Goal: Task Accomplishment & Management: Use online tool/utility

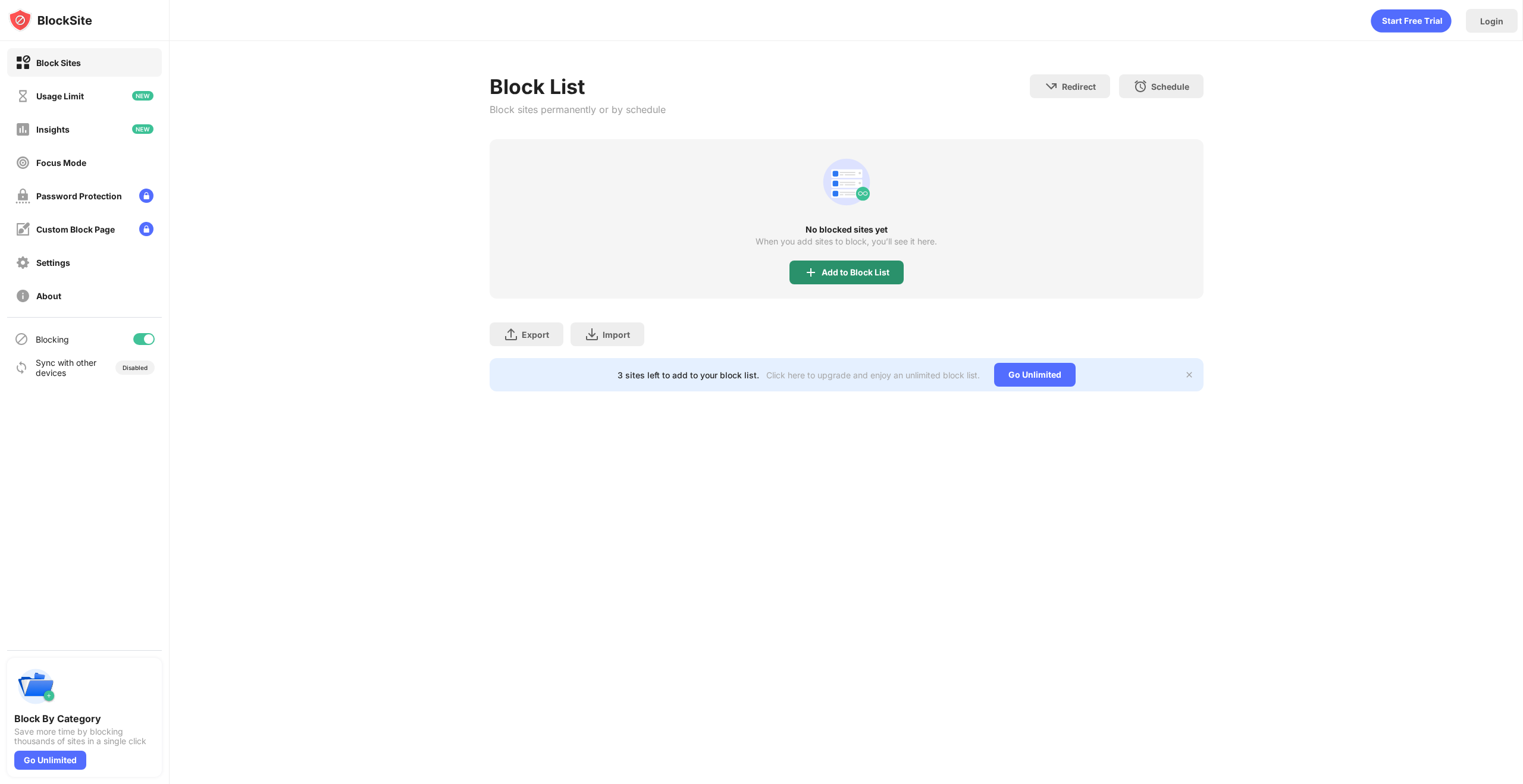
click at [870, 278] on div "Add to Block List" at bounding box center [847, 272] width 114 height 24
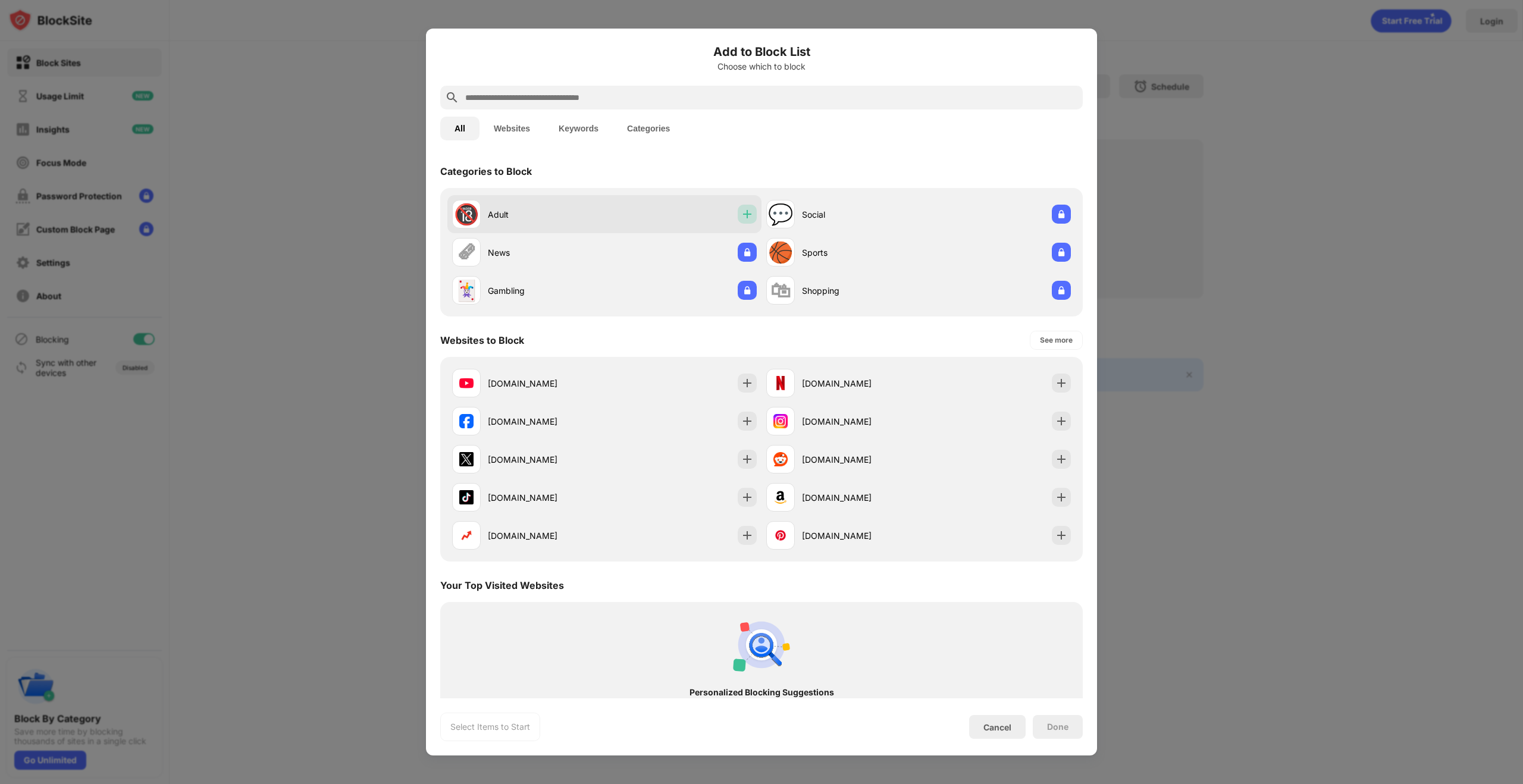
click at [742, 218] on img at bounding box center [747, 214] width 12 height 12
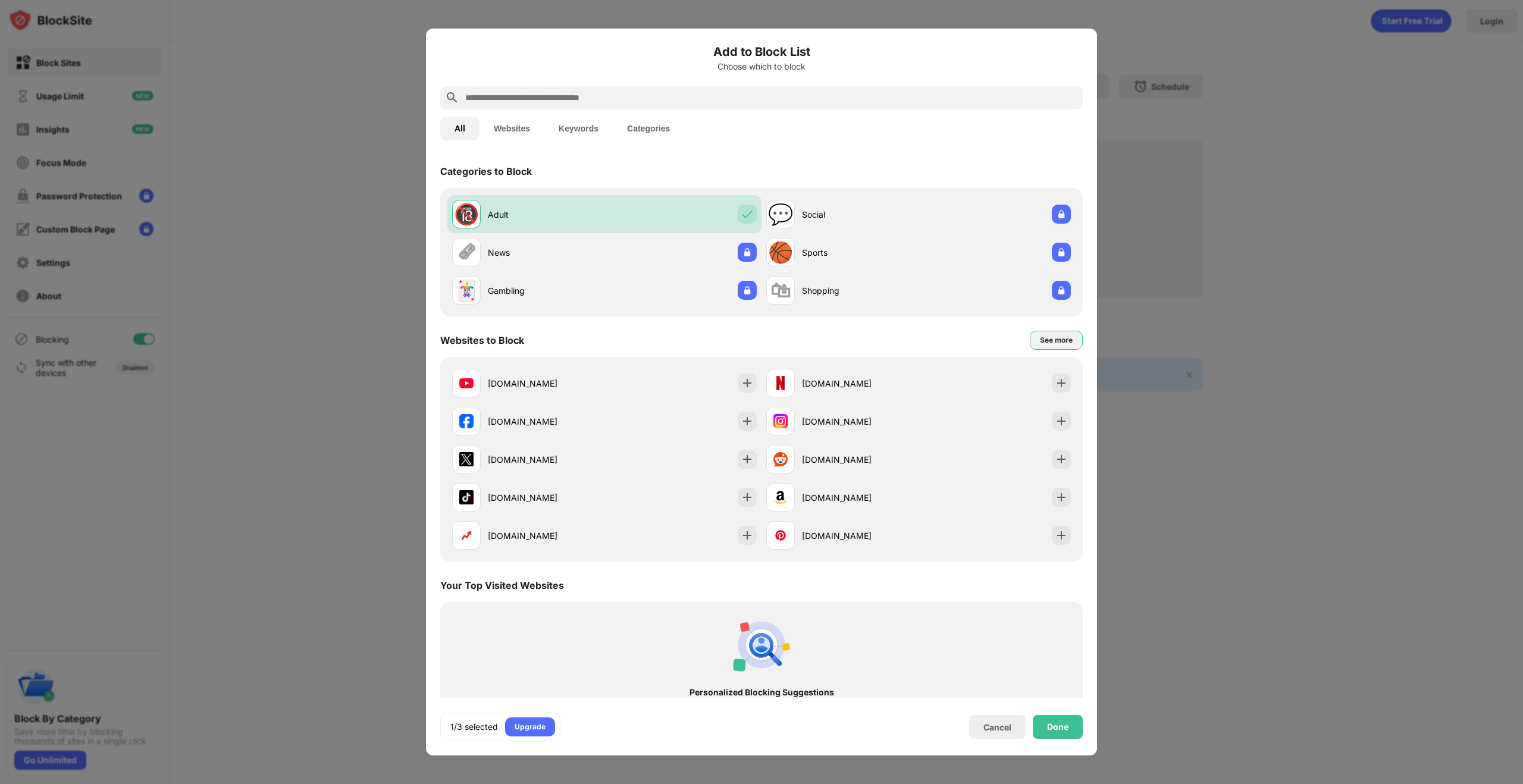
click at [1040, 340] on div "See more" at bounding box center [1057, 340] width 33 height 12
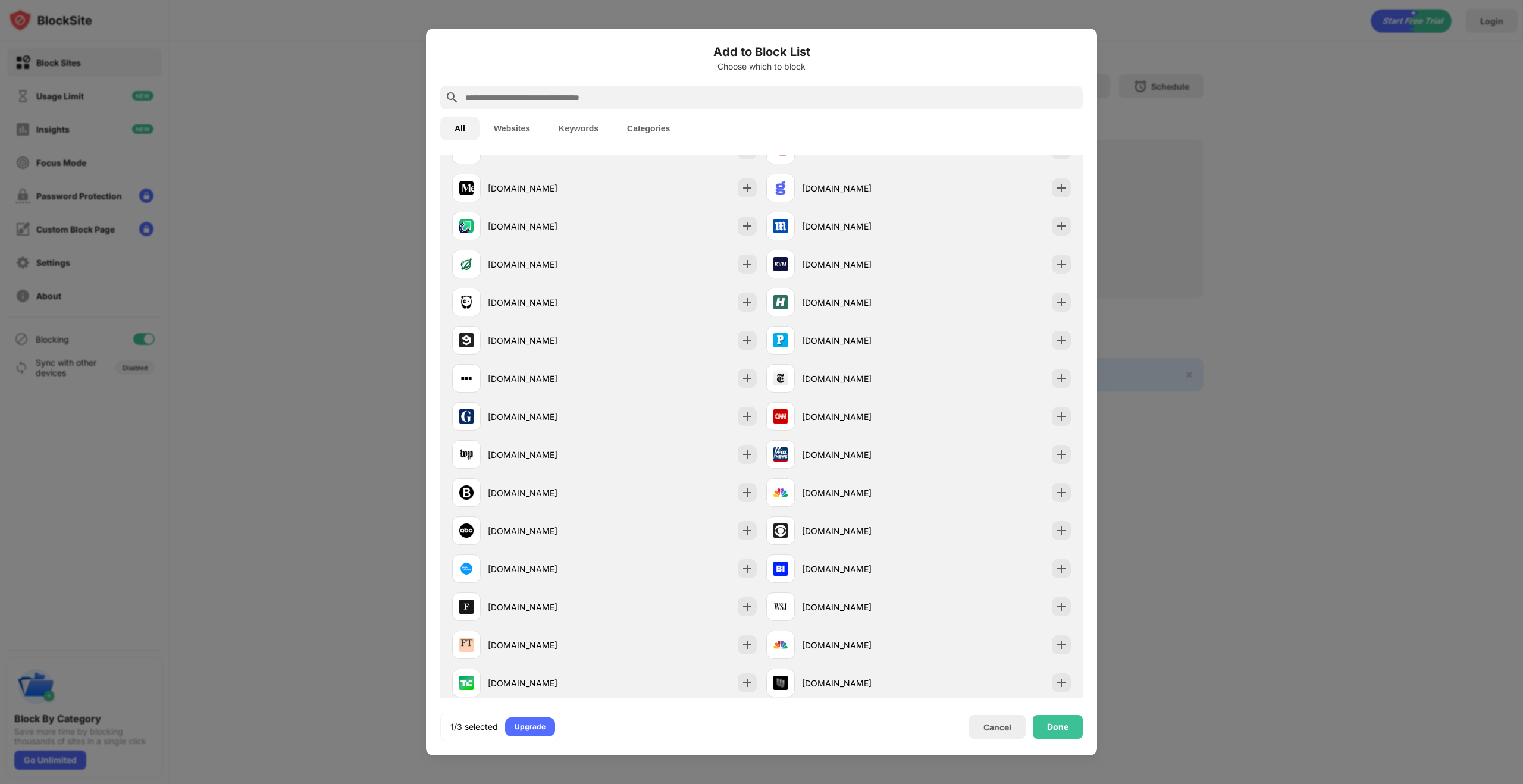
scroll to position [1093, 0]
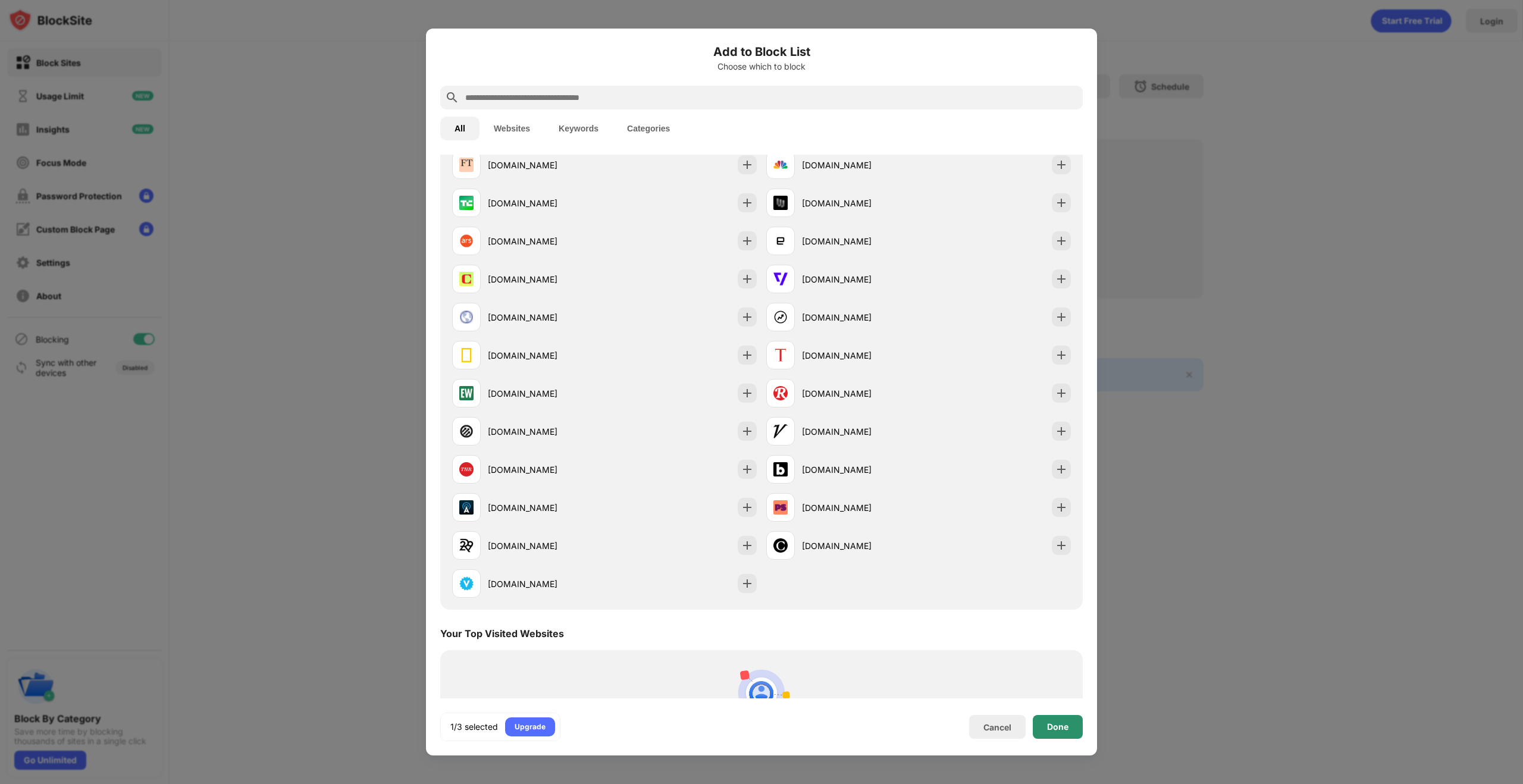
click at [1052, 729] on div "Done" at bounding box center [1058, 726] width 22 height 10
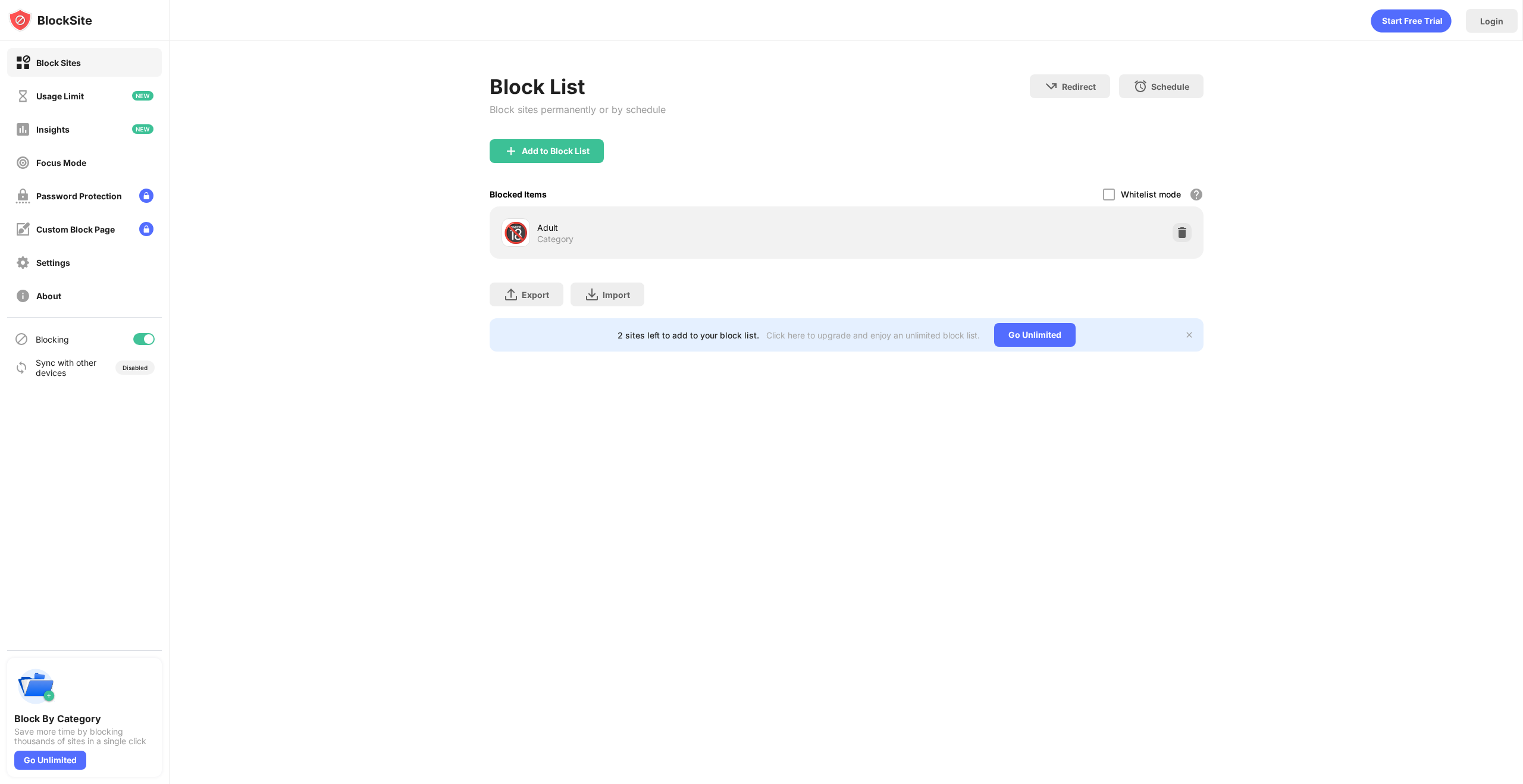
scroll to position [1112, 0]
click at [1188, 336] on img at bounding box center [1189, 335] width 10 height 10
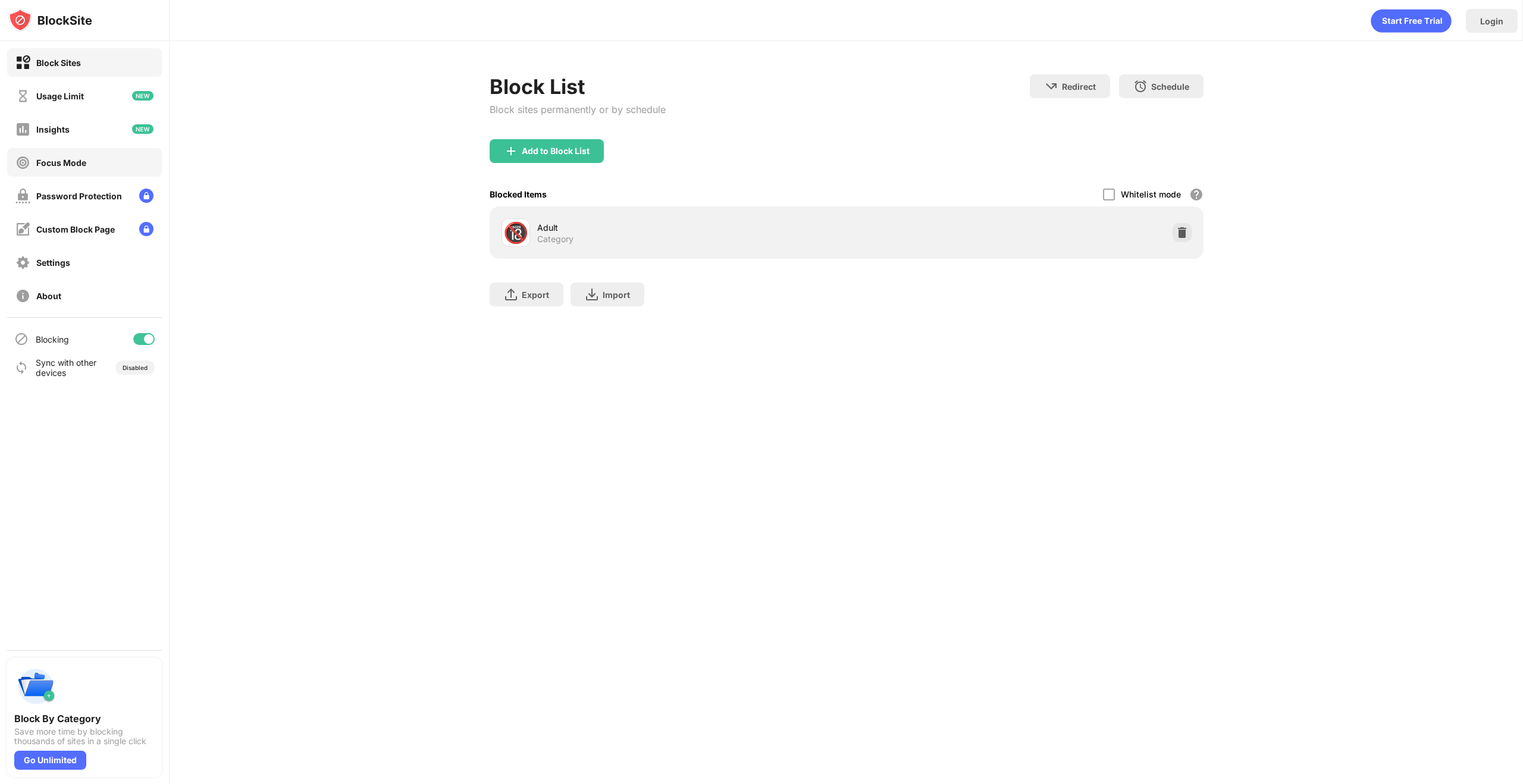
click at [115, 167] on div "Focus Mode" at bounding box center [84, 162] width 154 height 29
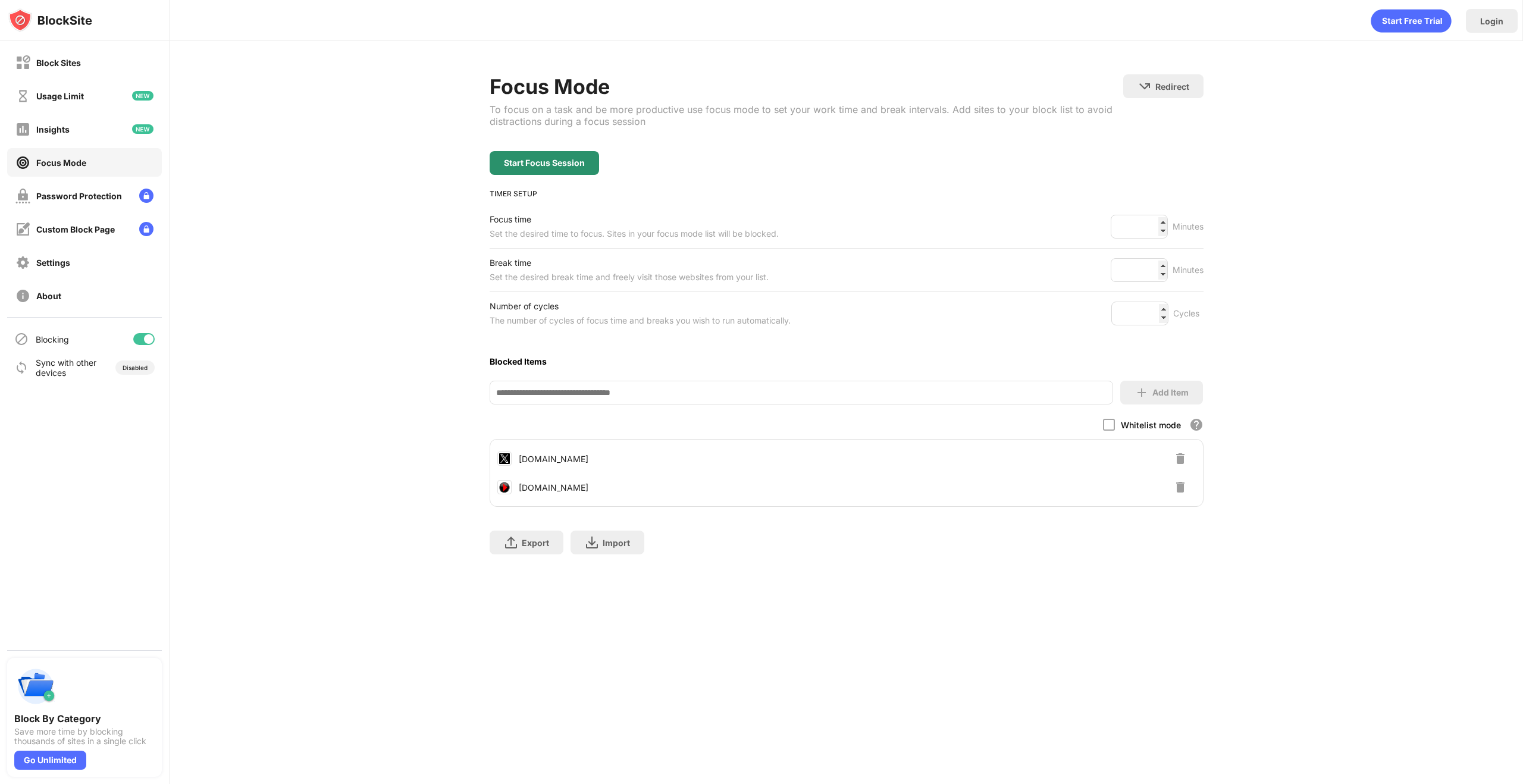
click at [572, 168] on div "Start Focus Session" at bounding box center [544, 163] width 109 height 24
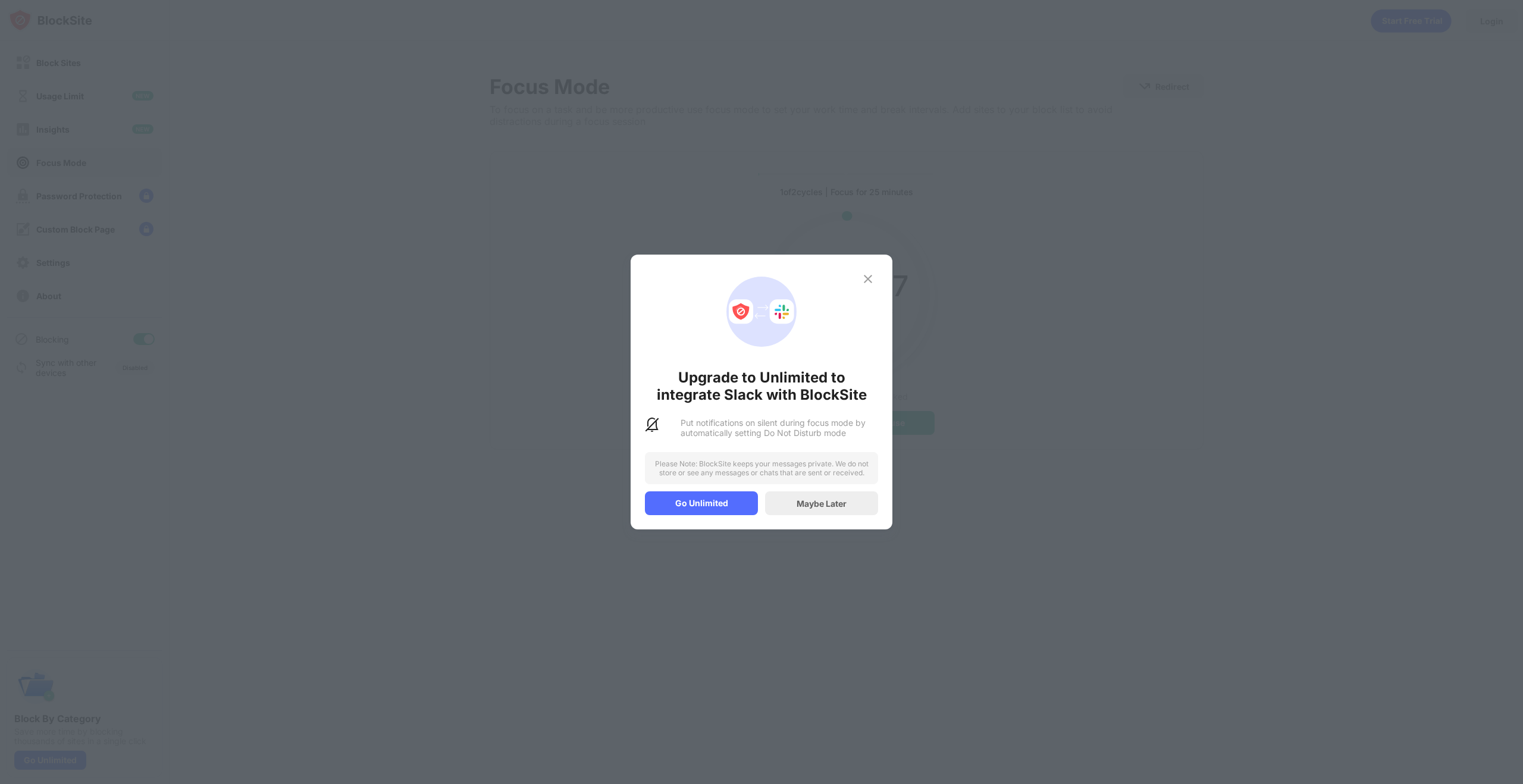
click at [845, 508] on div "Maybe Later" at bounding box center [822, 503] width 50 height 10
